Goal: Register for event/course

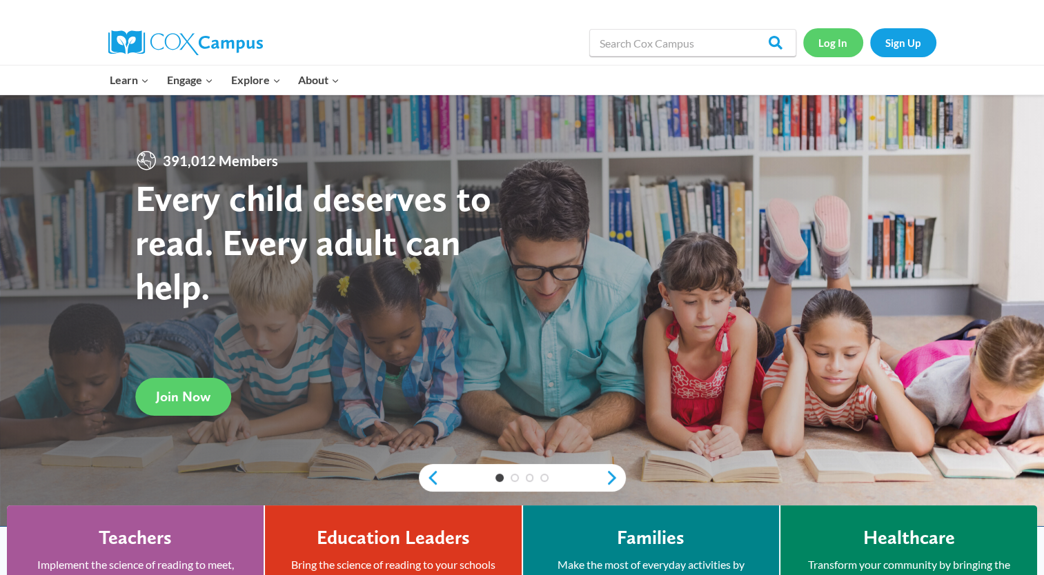
click at [837, 38] on link "Log In" at bounding box center [833, 42] width 60 height 28
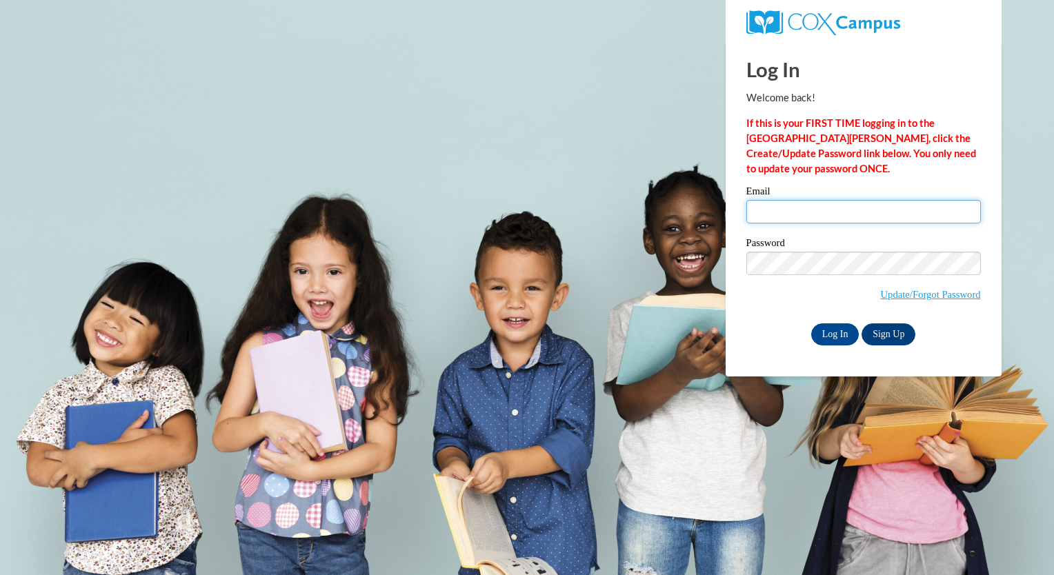
click at [836, 214] on input "Email" at bounding box center [863, 211] width 235 height 23
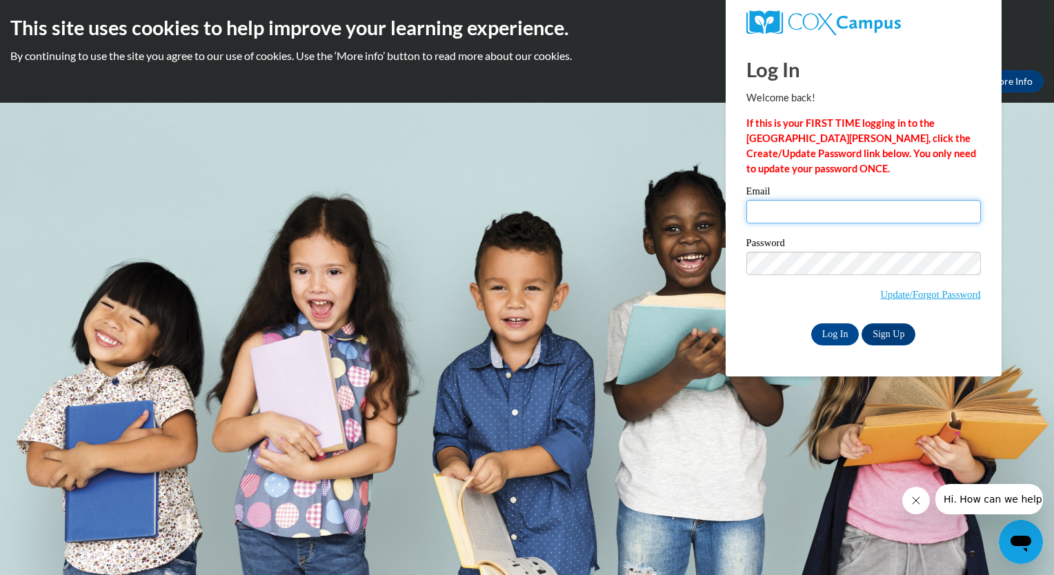
type input "Staraysan0612@gmail.com"
click at [849, 335] on input "Log In" at bounding box center [835, 335] width 48 height 22
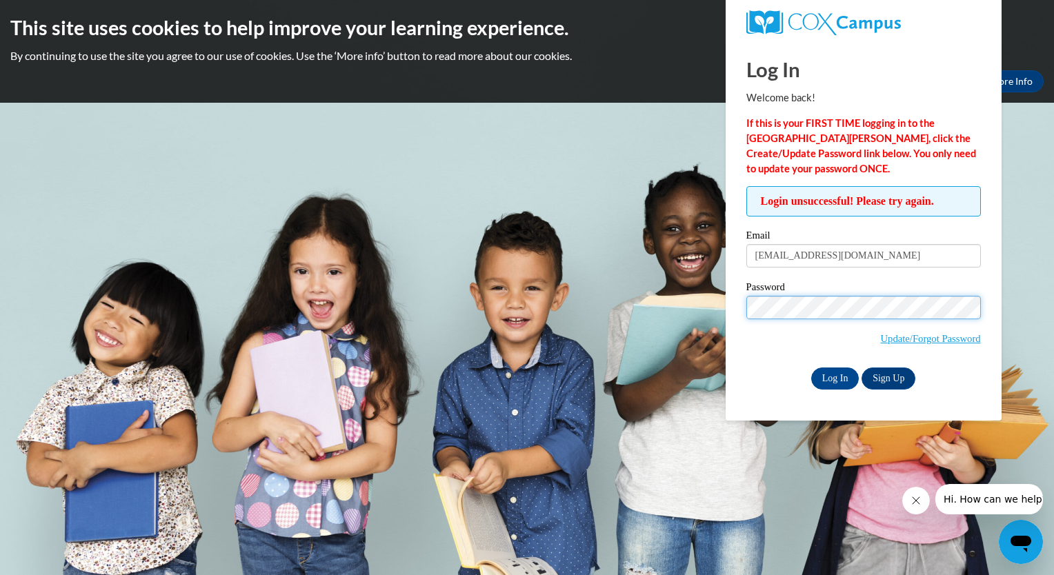
click at [811, 368] on input "Log In" at bounding box center [835, 379] width 48 height 22
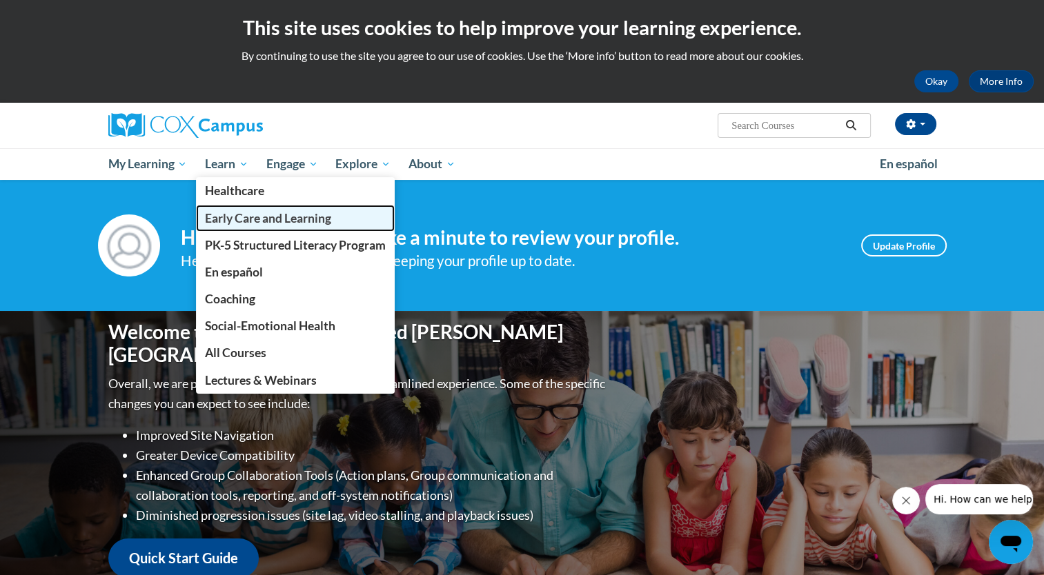
click at [242, 219] on span "Early Care and Learning" at bounding box center [268, 218] width 126 height 14
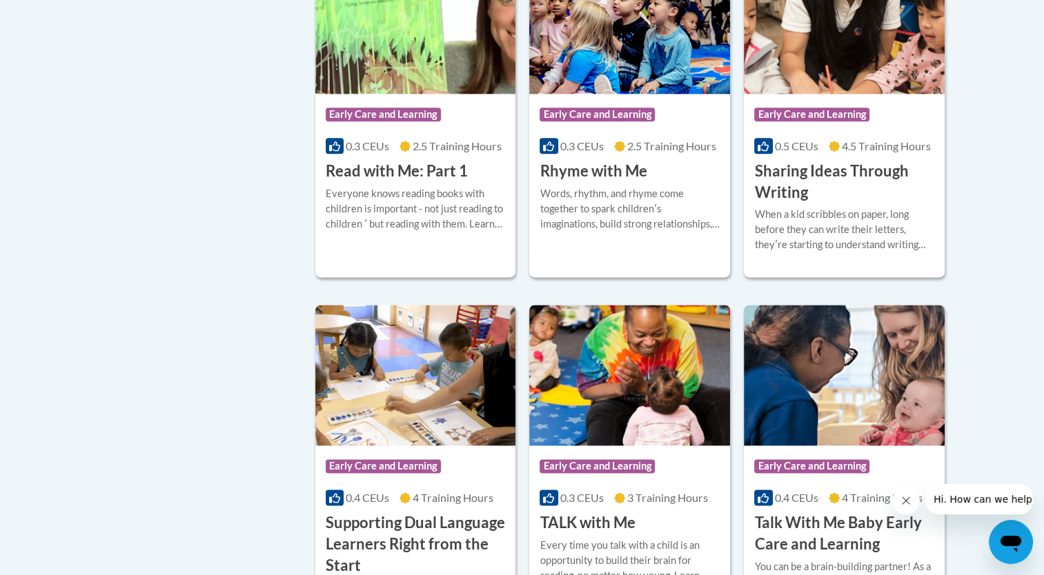
scroll to position [1728, 0]
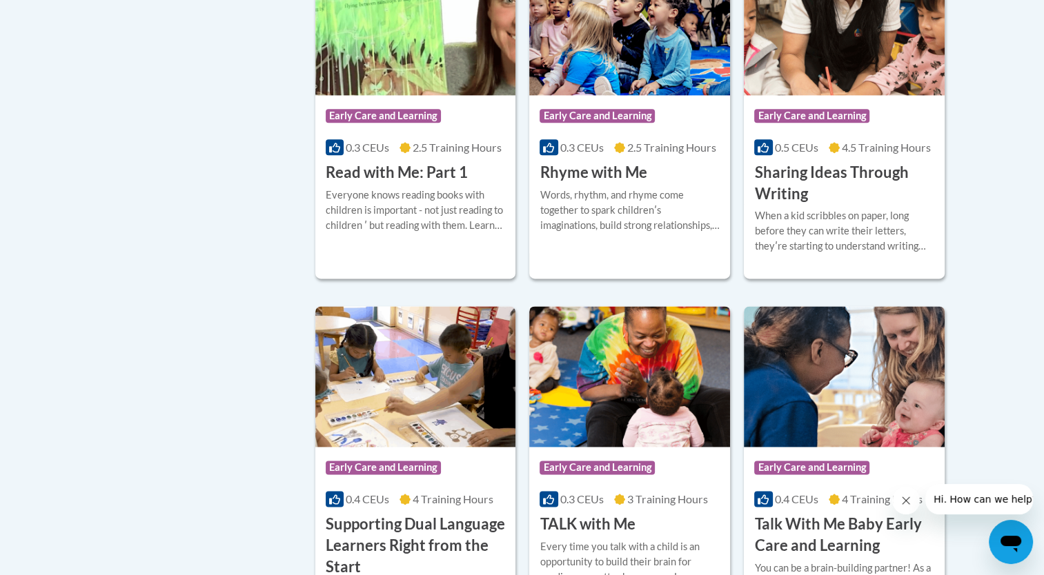
click at [649, 485] on div "Course Category: Early Care and Learning" at bounding box center [630, 469] width 180 height 31
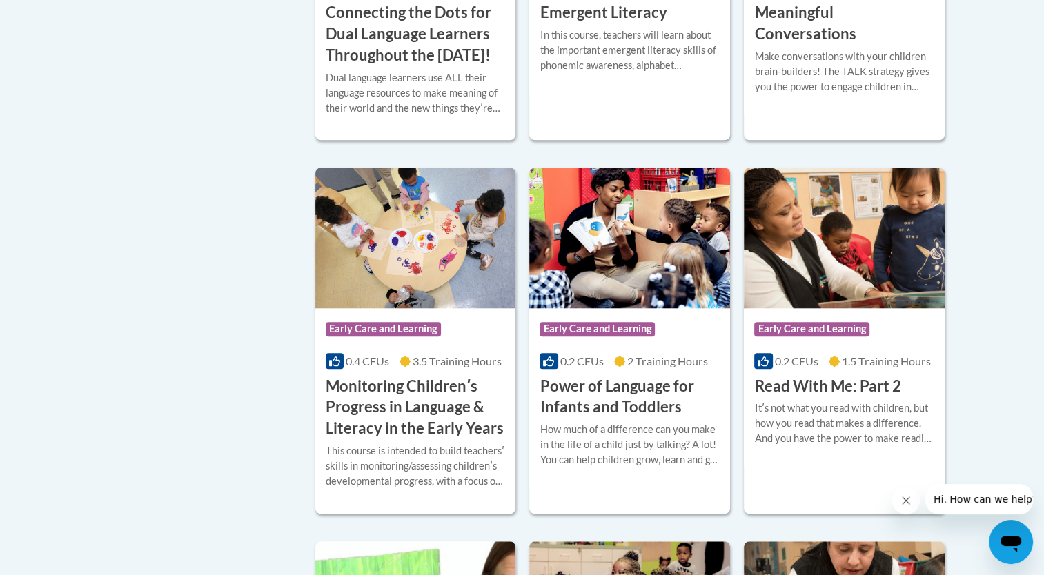
scroll to position [1143, 0]
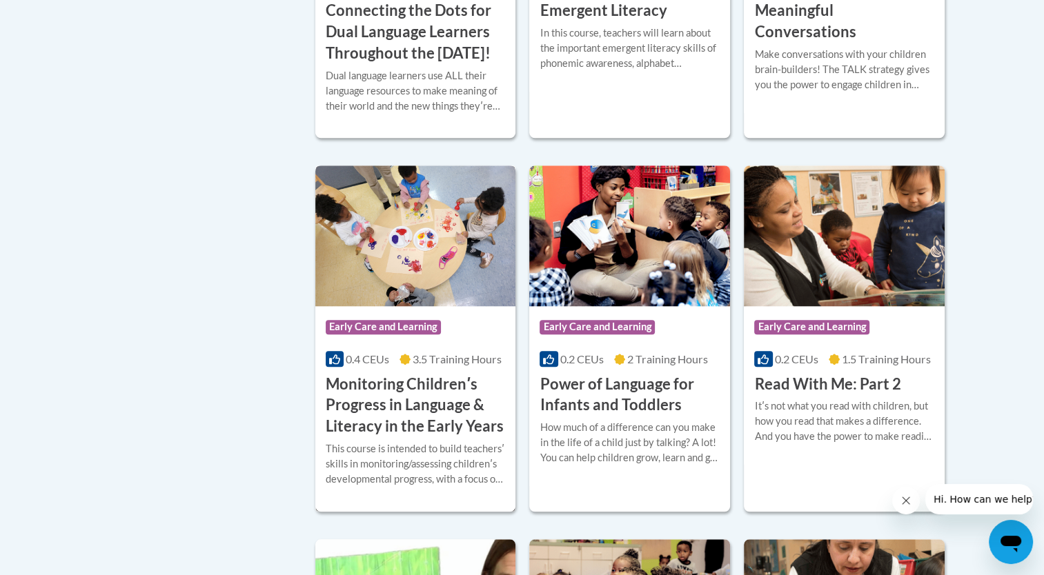
click at [456, 437] on h3 "Monitoring Childrenʹs Progress in Language & Literacy in the Early Years" at bounding box center [416, 405] width 180 height 63
click at [449, 413] on h3 "Monitoring Childrenʹs Progress in Language & Literacy in the Early Years" at bounding box center [416, 405] width 180 height 63
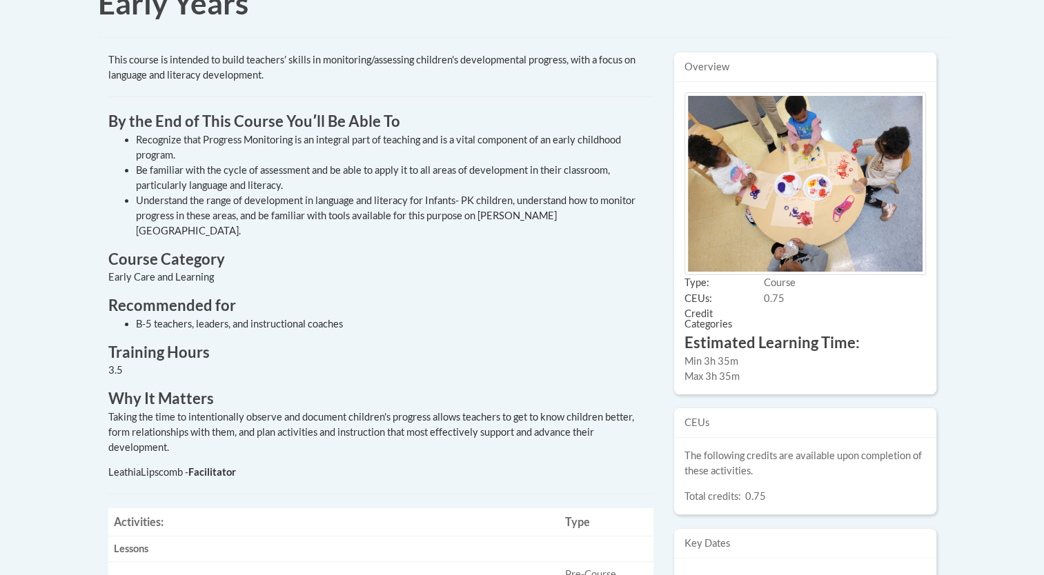
scroll to position [166, 0]
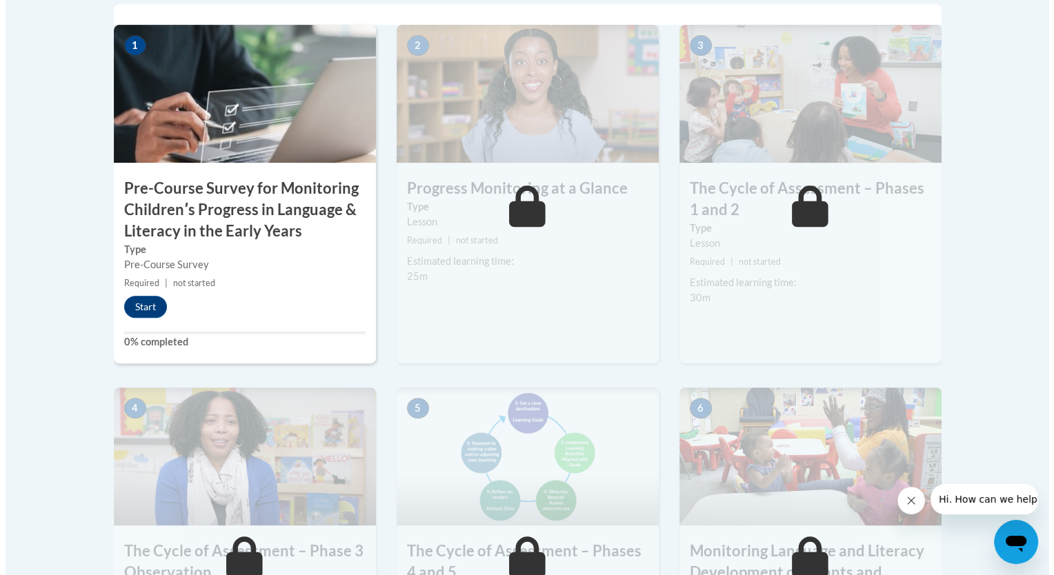
scroll to position [491, 0]
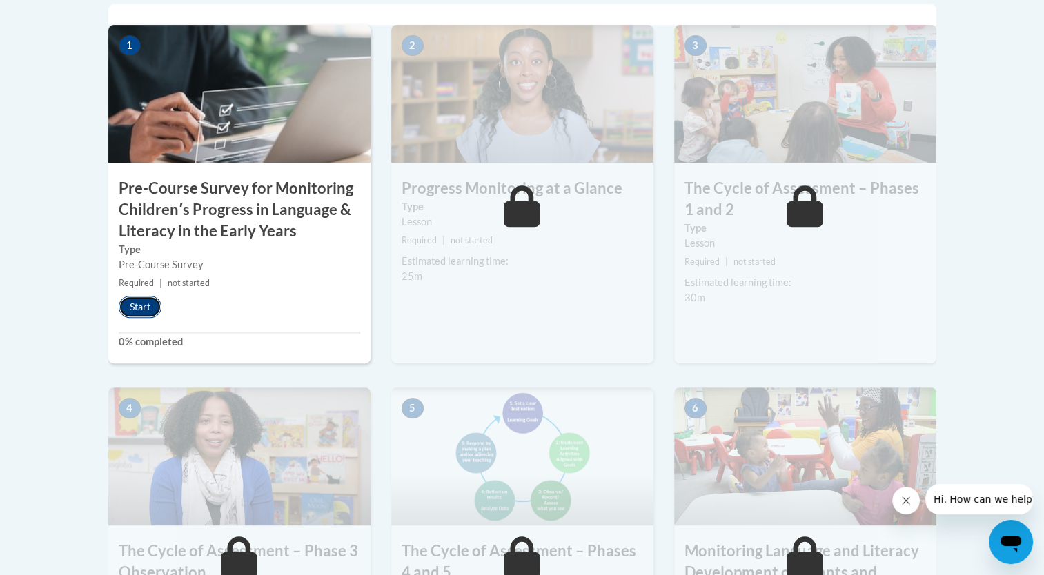
click at [139, 310] on button "Start" at bounding box center [140, 307] width 43 height 22
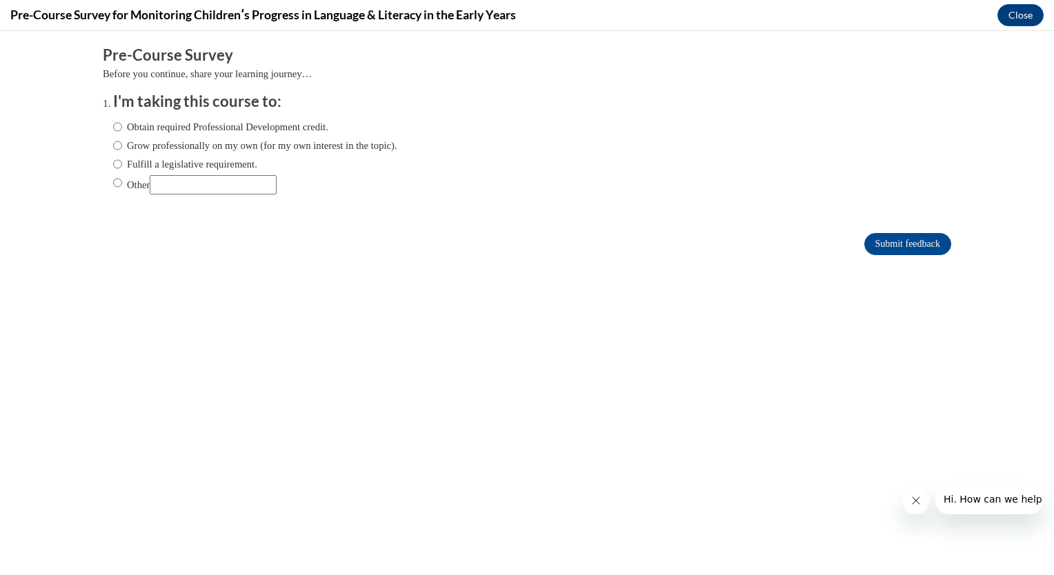
scroll to position [0, 0]
click at [113, 126] on input "Obtain required Professional Development credit." at bounding box center [117, 126] width 9 height 15
radio input "true"
click at [905, 247] on input "Submit feedback" at bounding box center [907, 244] width 87 height 22
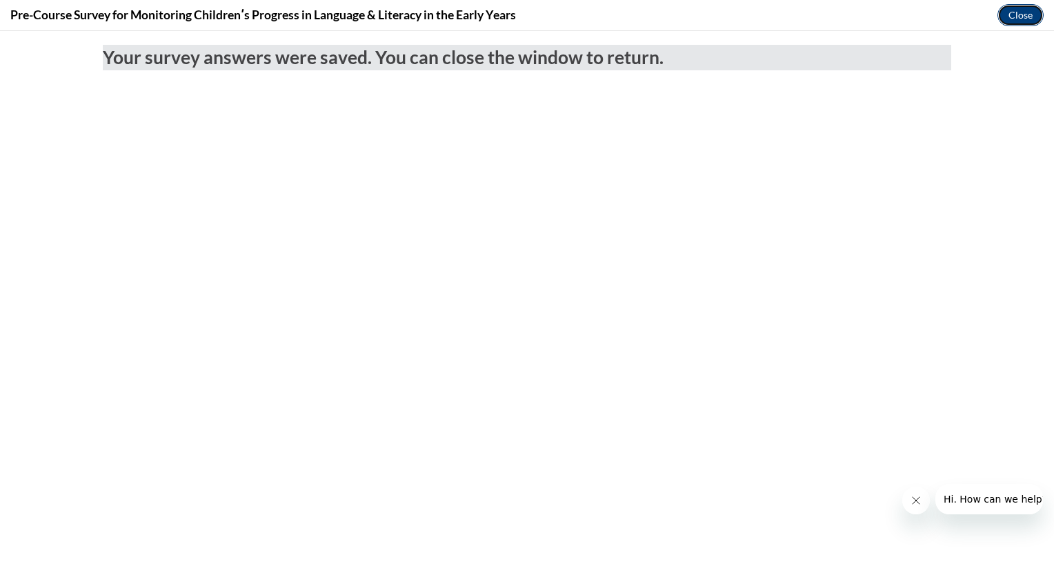
click at [1002, 10] on button "Close" at bounding box center [1021, 15] width 46 height 22
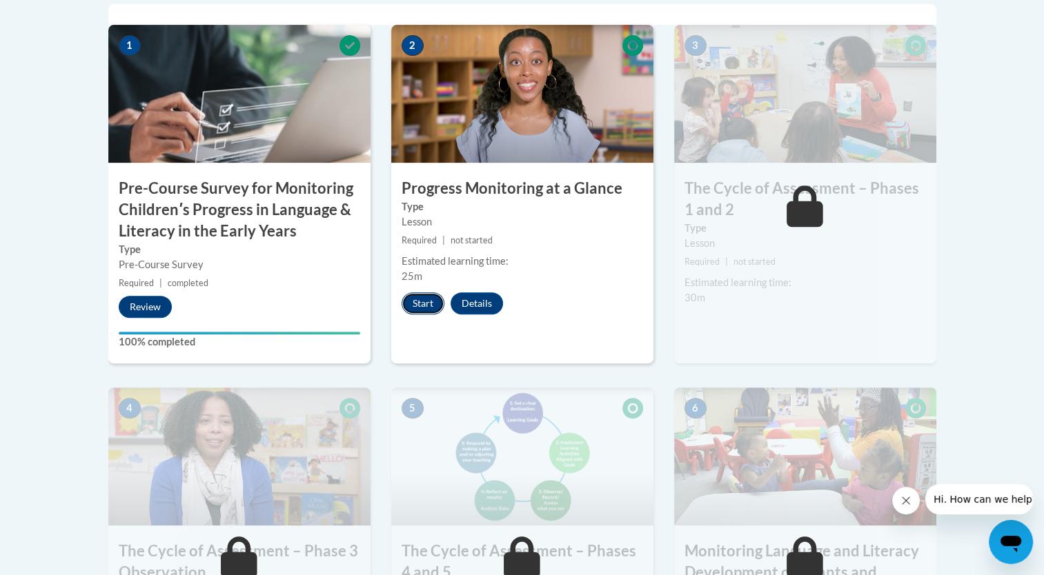
click at [417, 307] on button "Start" at bounding box center [423, 304] width 43 height 22
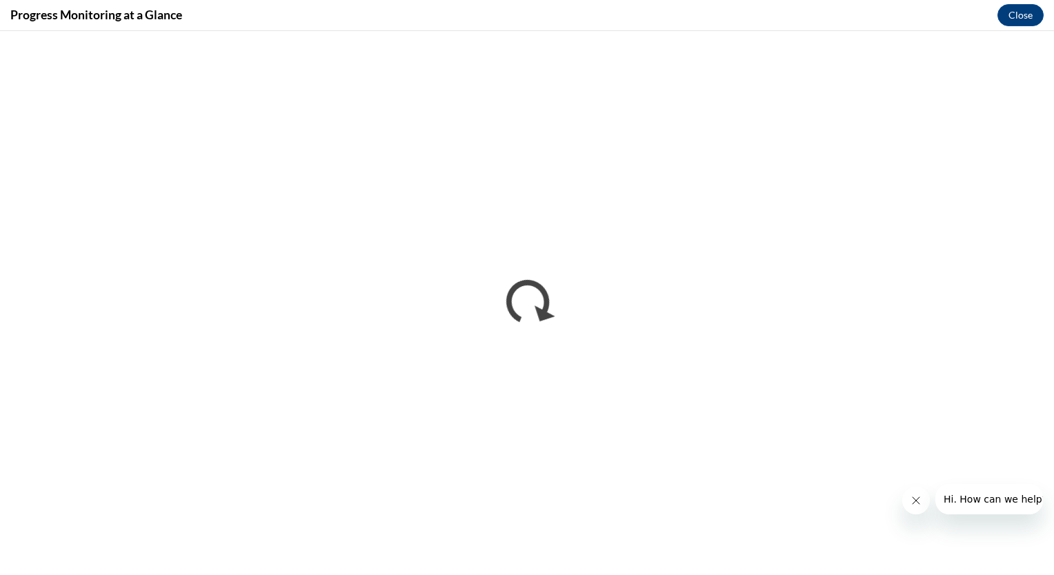
click at [923, 499] on button "Close message from company" at bounding box center [916, 501] width 28 height 28
click at [1021, 10] on button "Close" at bounding box center [1021, 15] width 46 height 22
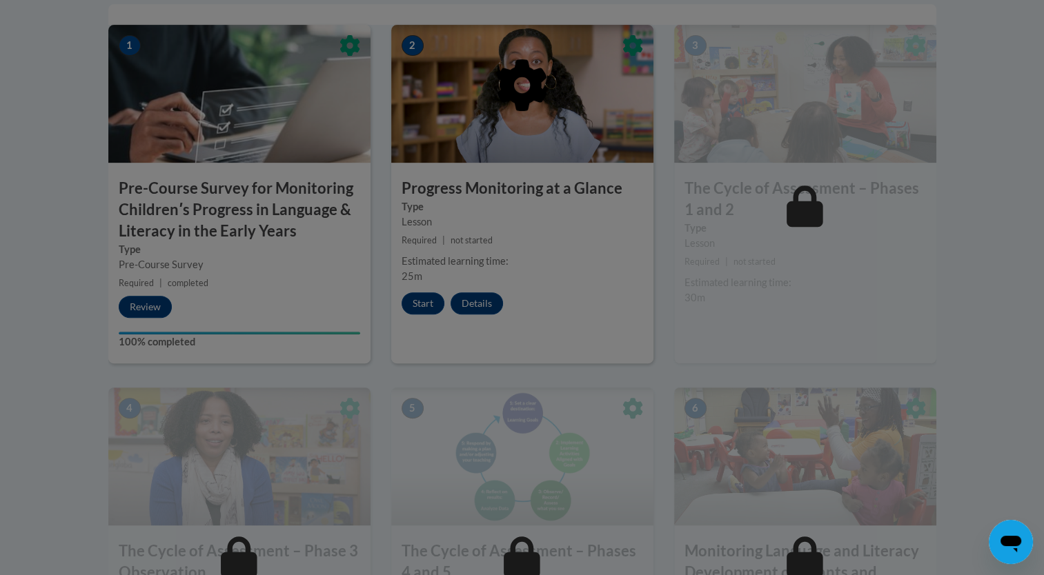
click at [422, 304] on div at bounding box center [522, 287] width 1044 height 575
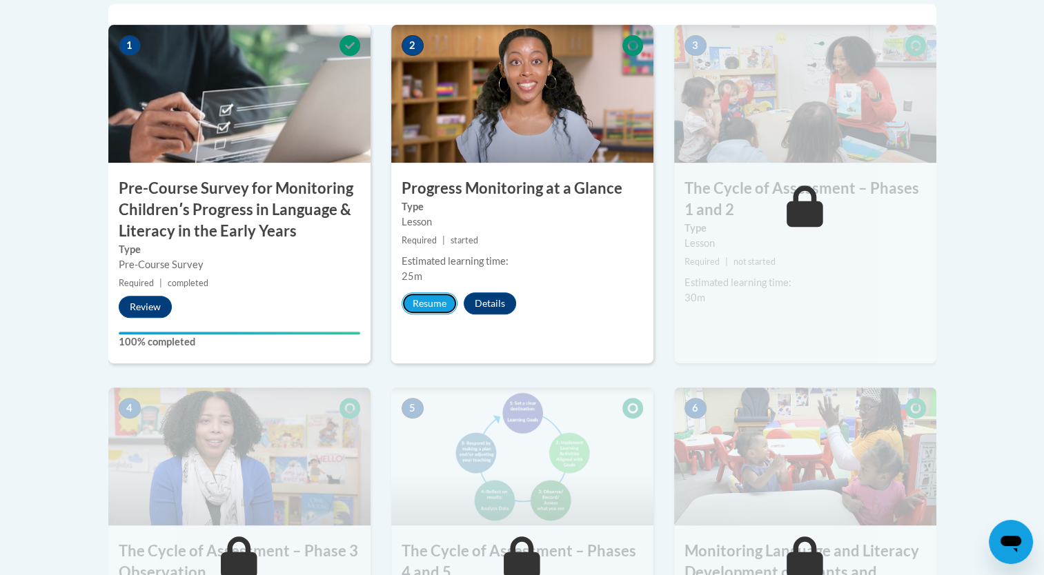
click at [422, 304] on button "Resume" at bounding box center [430, 304] width 56 height 22
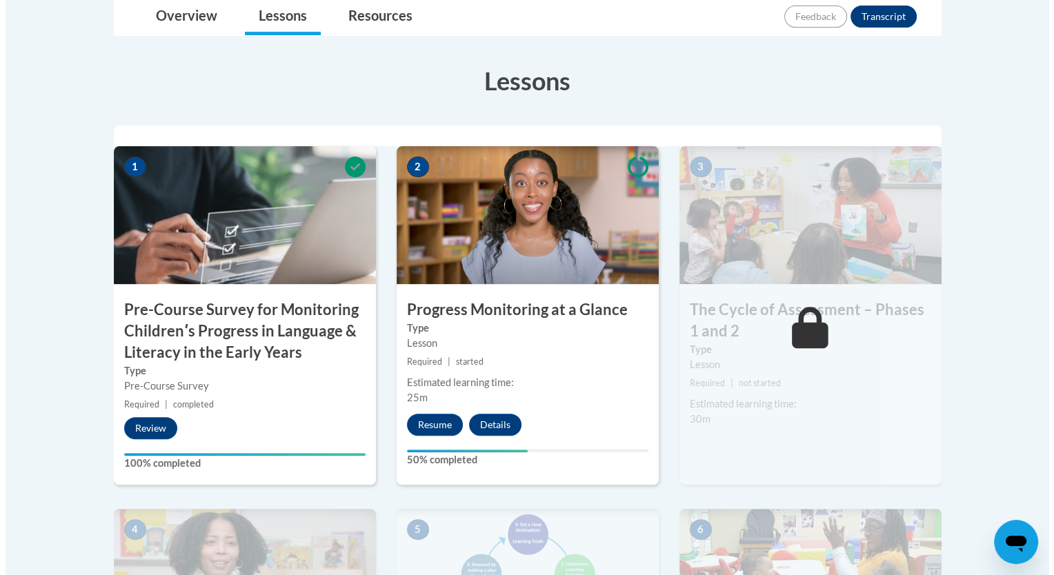
scroll to position [386, 0]
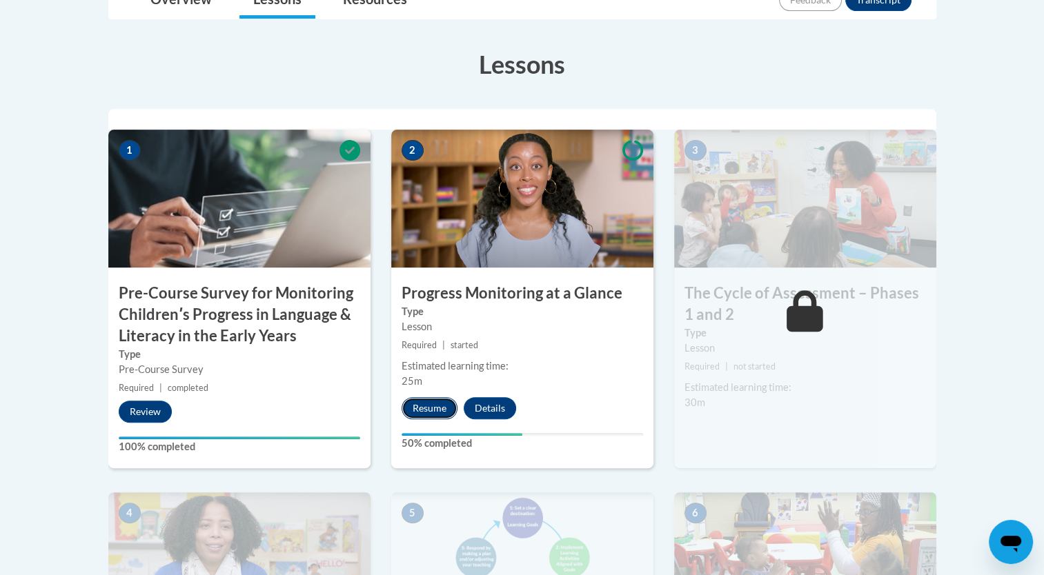
click at [428, 412] on button "Resume" at bounding box center [430, 408] width 56 height 22
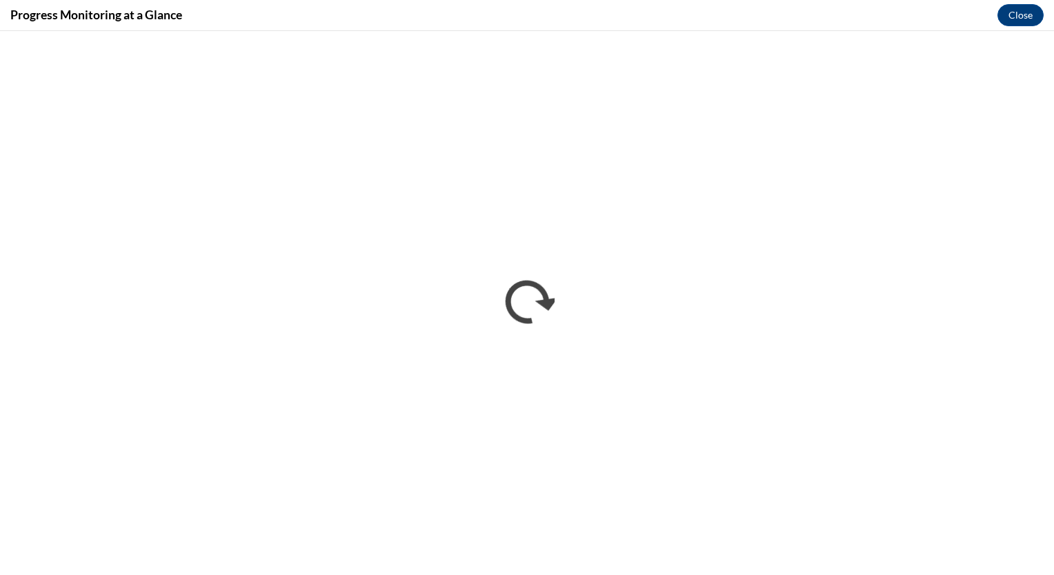
scroll to position [0, 0]
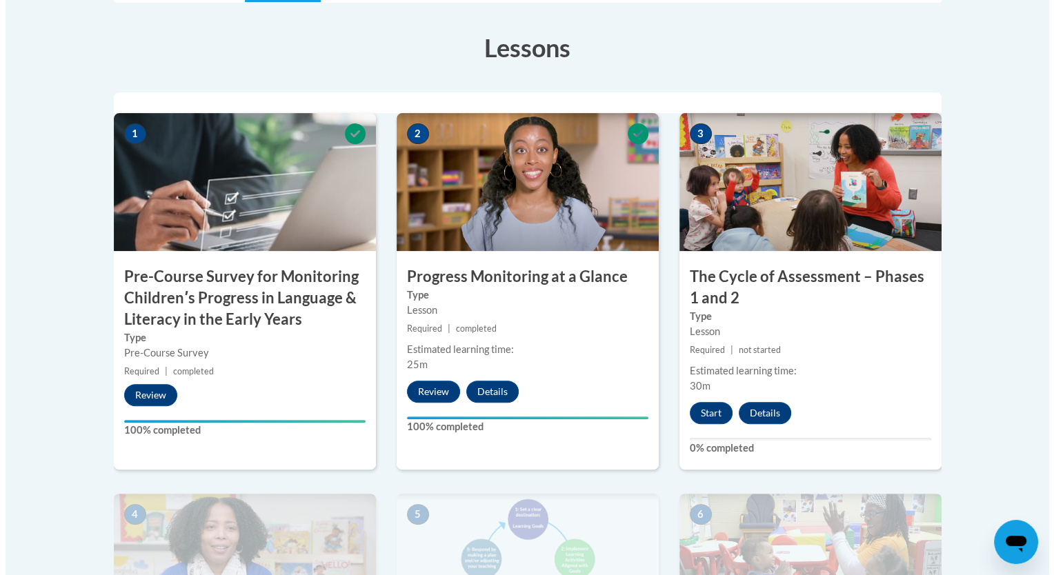
scroll to position [402, 0]
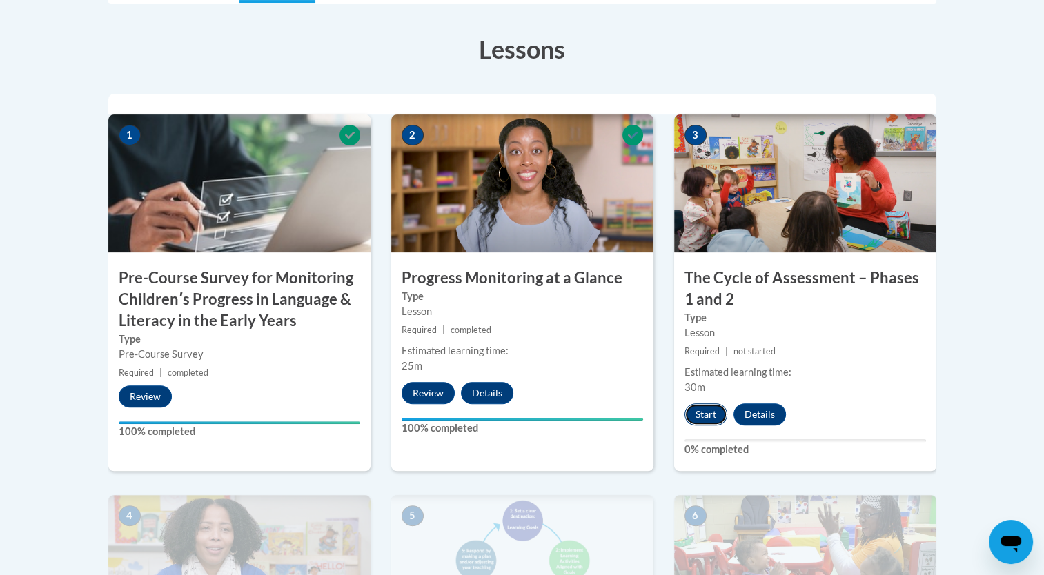
click at [698, 408] on button "Start" at bounding box center [705, 415] width 43 height 22
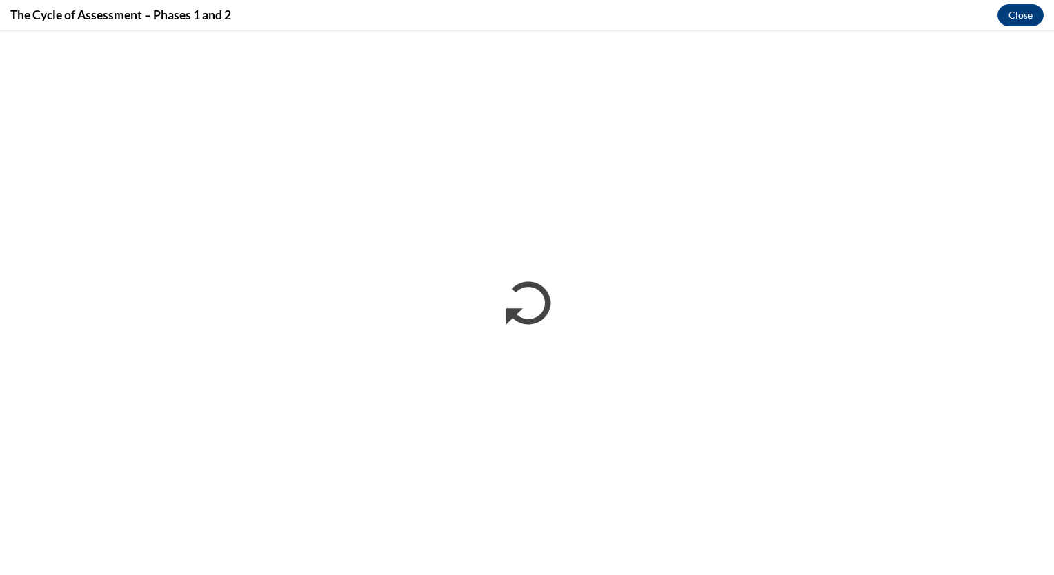
scroll to position [0, 0]
